Goal: Information Seeking & Learning: Learn about a topic

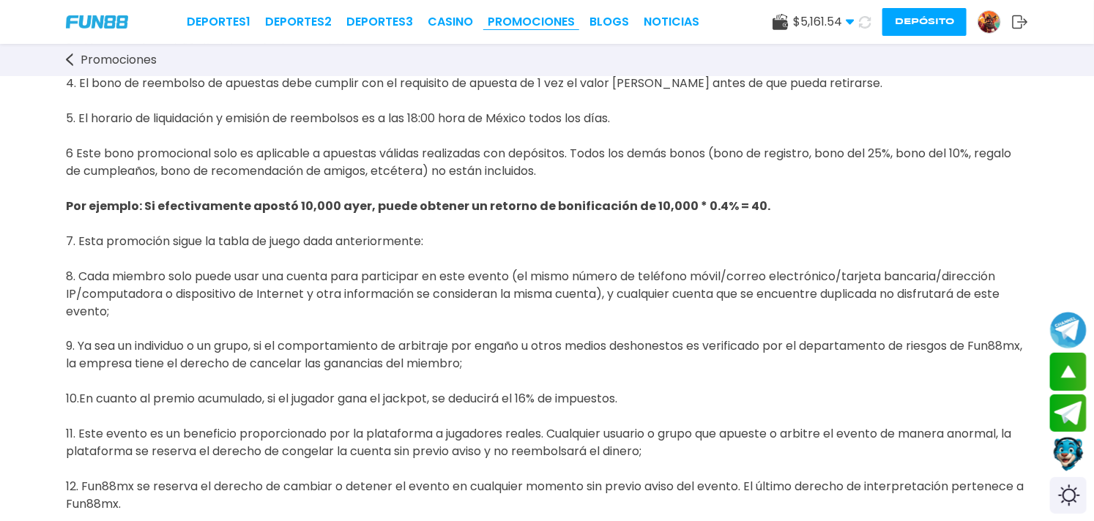
click at [543, 15] on link "Promociones" at bounding box center [531, 22] width 87 height 18
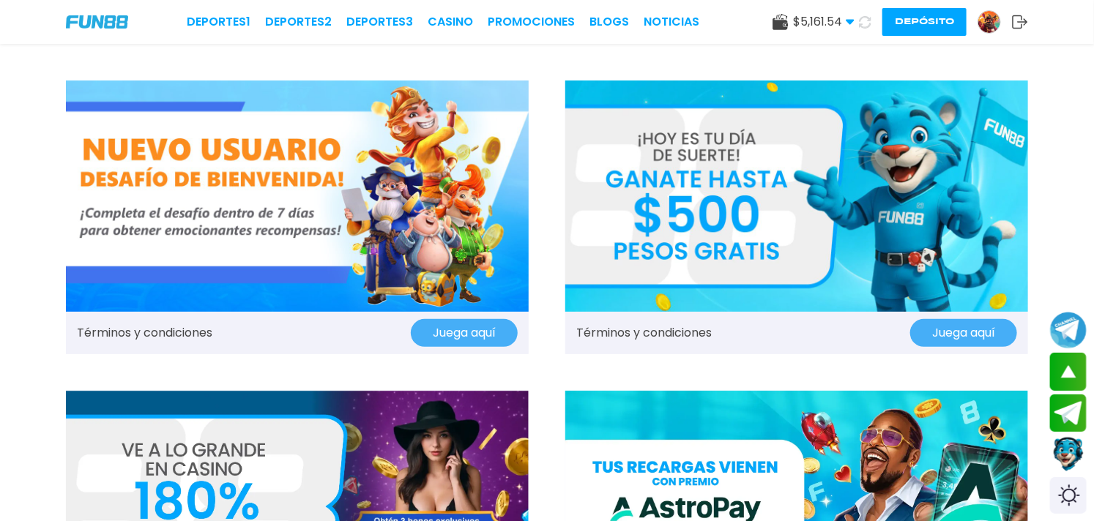
click at [192, 340] on link "Términos y condiciones" at bounding box center [144, 333] width 135 height 18
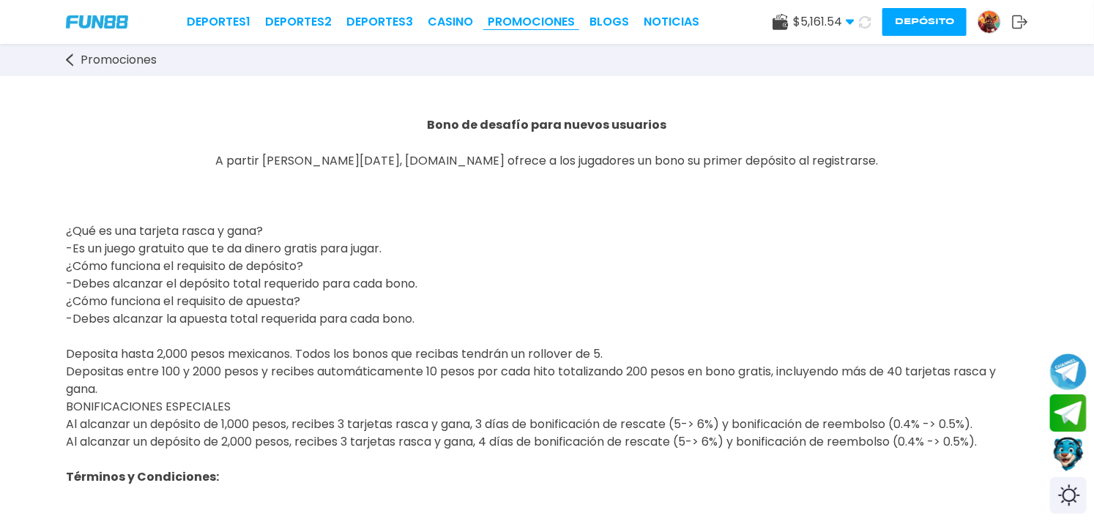
click at [507, 15] on link "Promociones" at bounding box center [531, 22] width 87 height 18
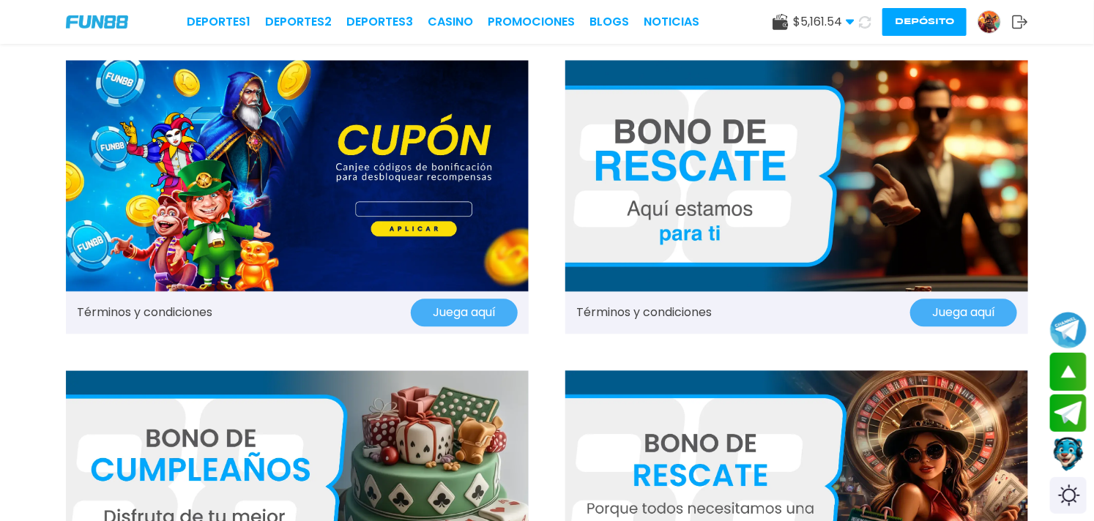
scroll to position [1382, 0]
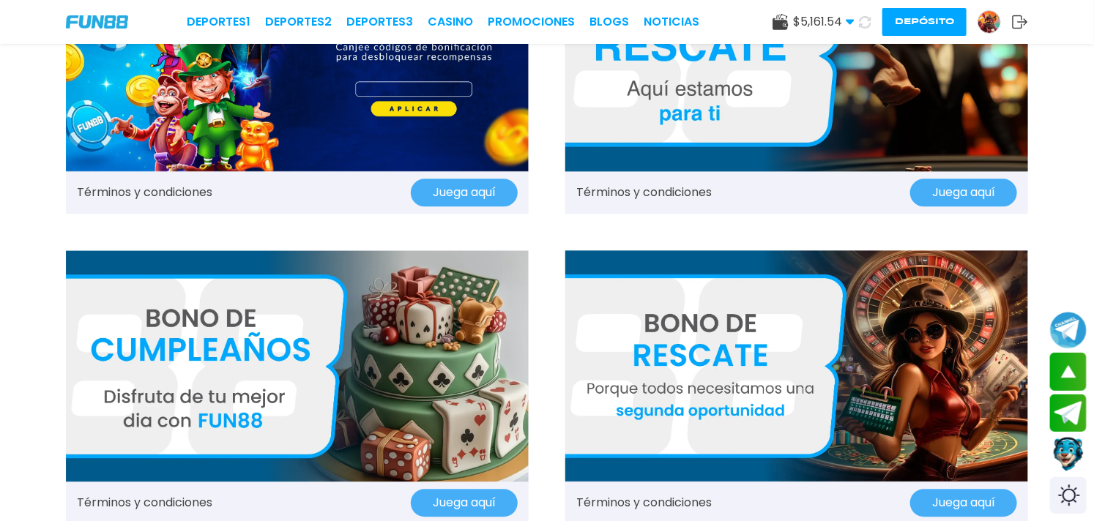
click at [182, 196] on link "Términos y condiciones" at bounding box center [144, 193] width 135 height 18
